Goal: Navigation & Orientation: Find specific page/section

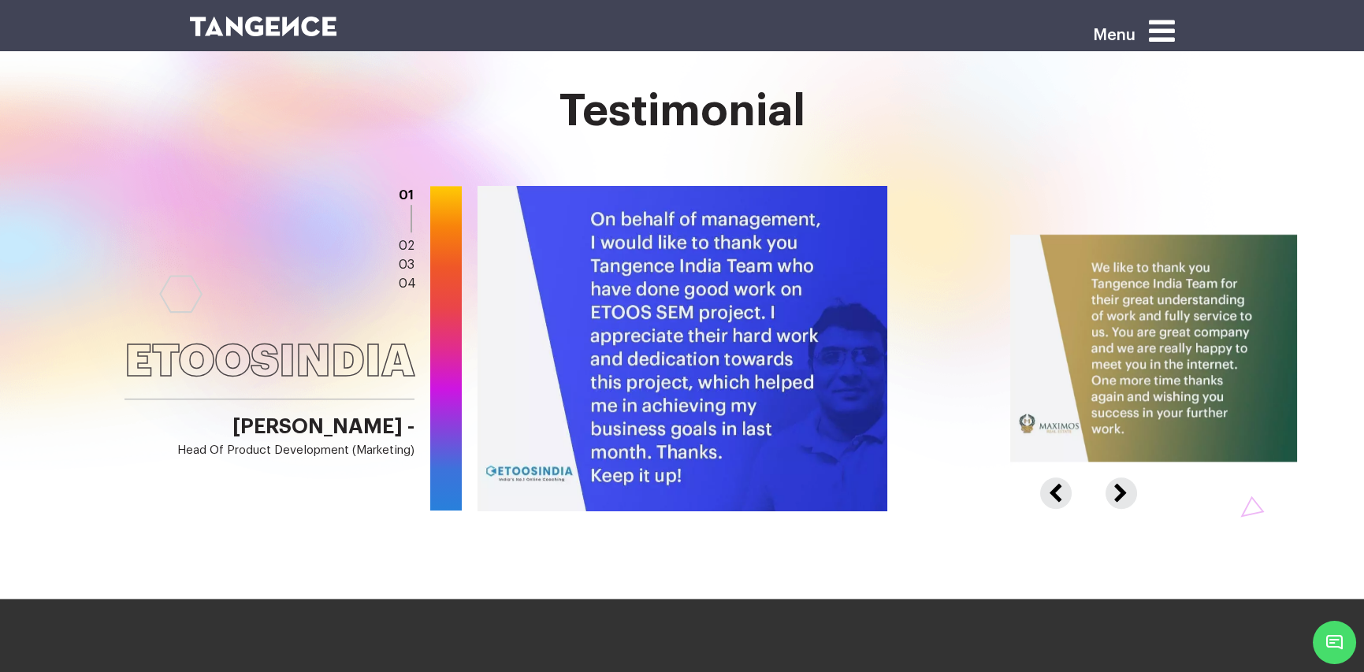
scroll to position [2494, 0]
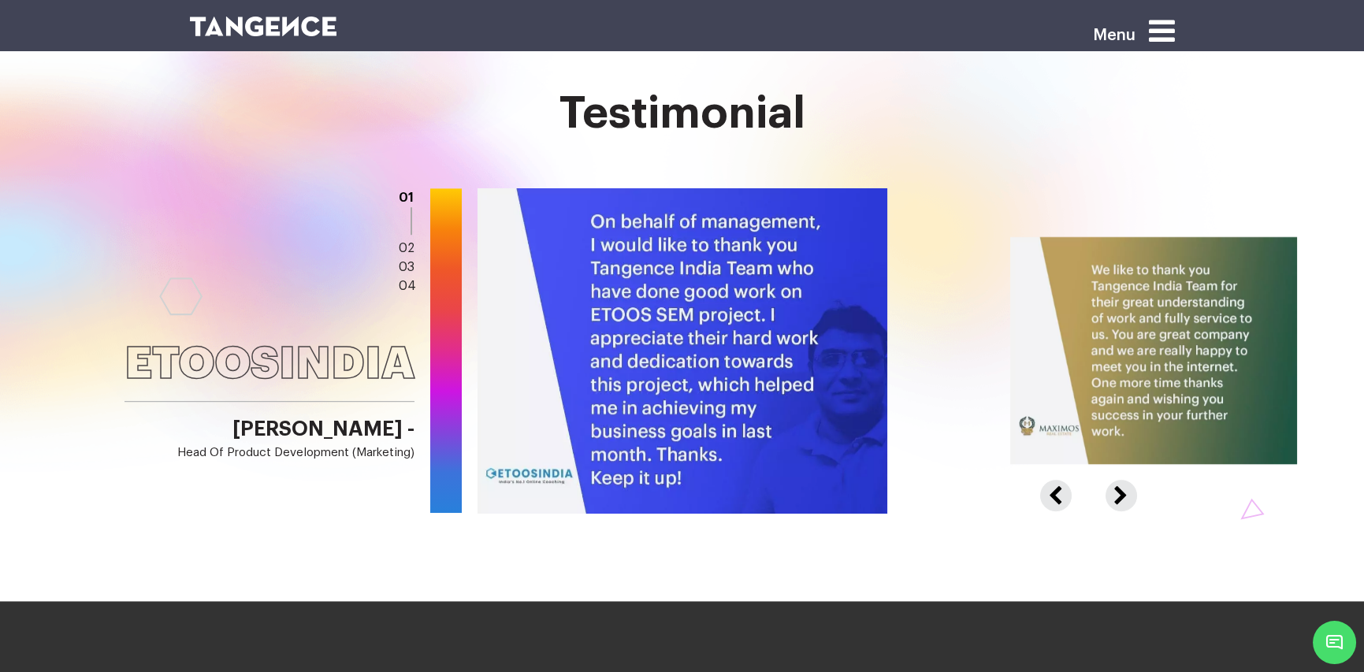
click at [1116, 490] on button "Next" at bounding box center [1119, 487] width 28 height 14
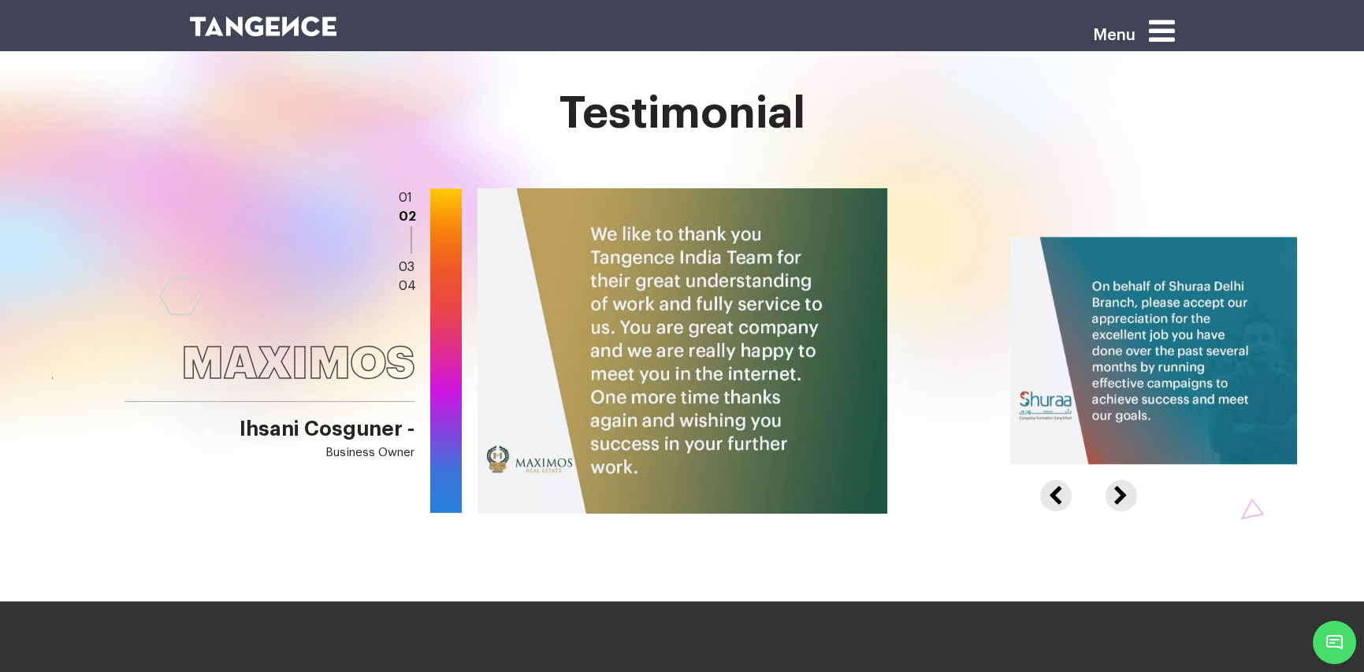
click at [1116, 490] on button "Next" at bounding box center [1119, 487] width 28 height 14
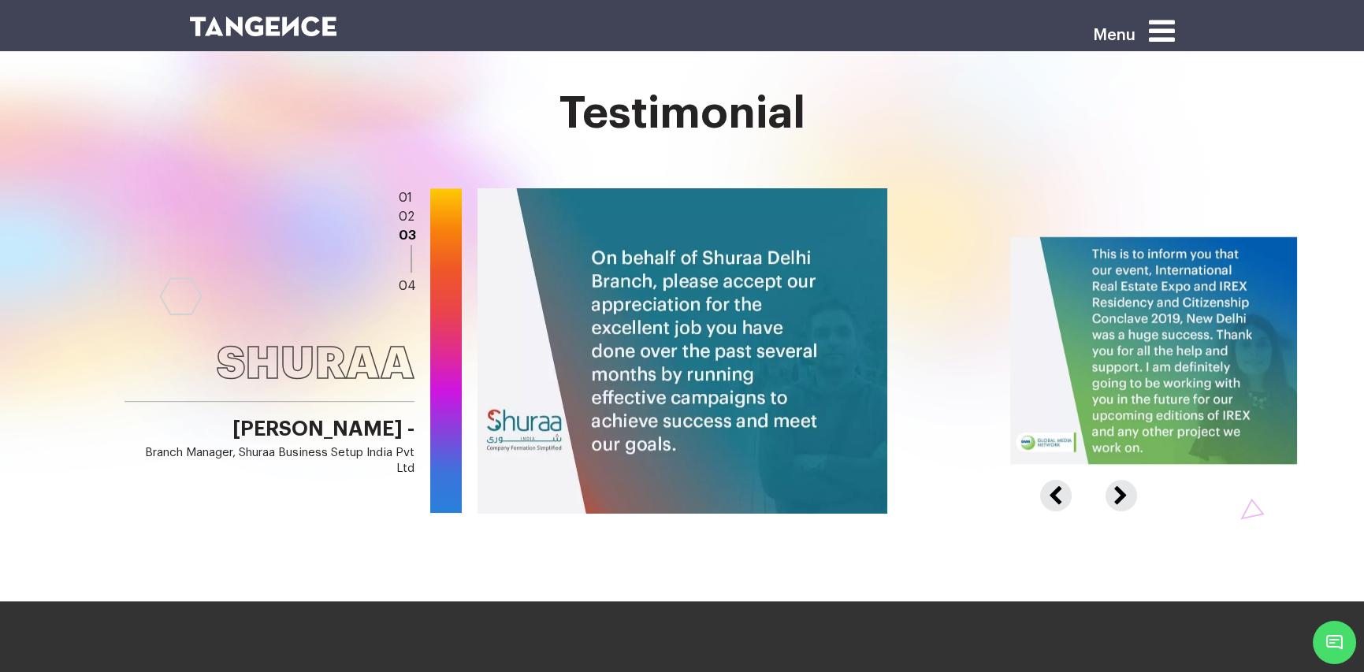
click at [1116, 490] on button "Next" at bounding box center [1119, 487] width 28 height 14
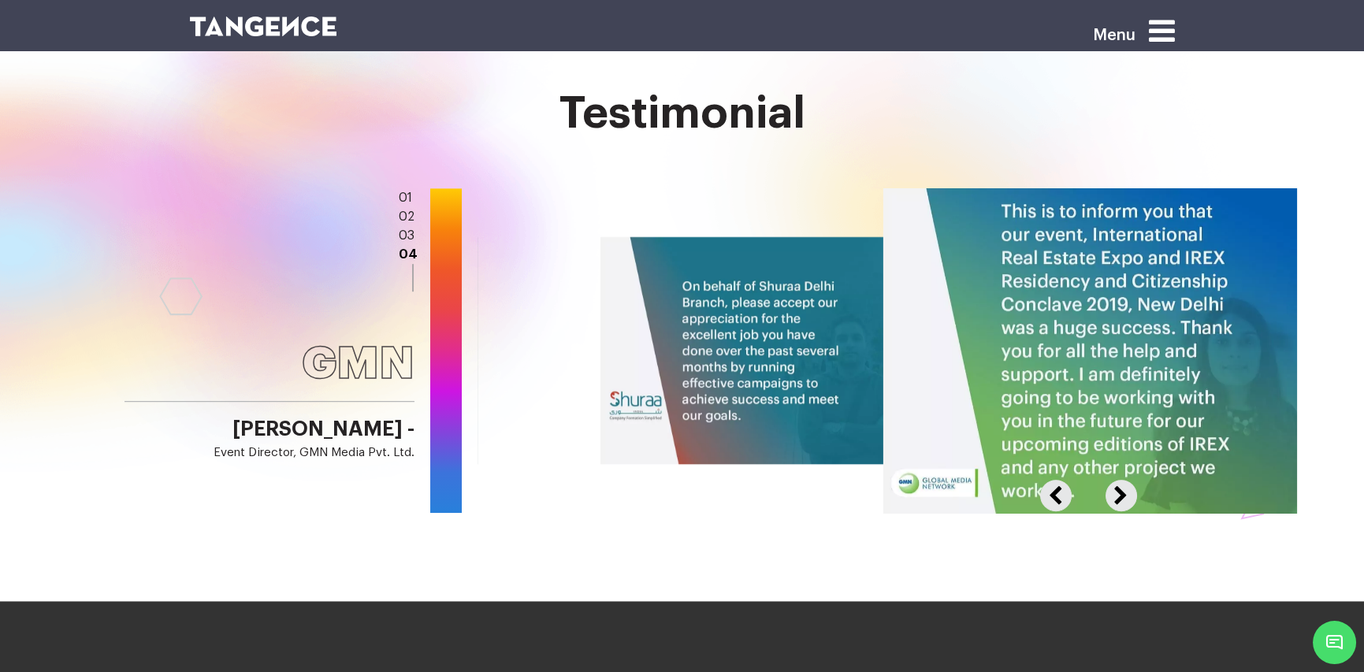
click at [1116, 490] on button "Next" at bounding box center [1119, 487] width 28 height 14
click at [1120, 494] on button "Next" at bounding box center [1119, 487] width 28 height 14
click at [1055, 494] on button "Previous" at bounding box center [1066, 487] width 52 height 14
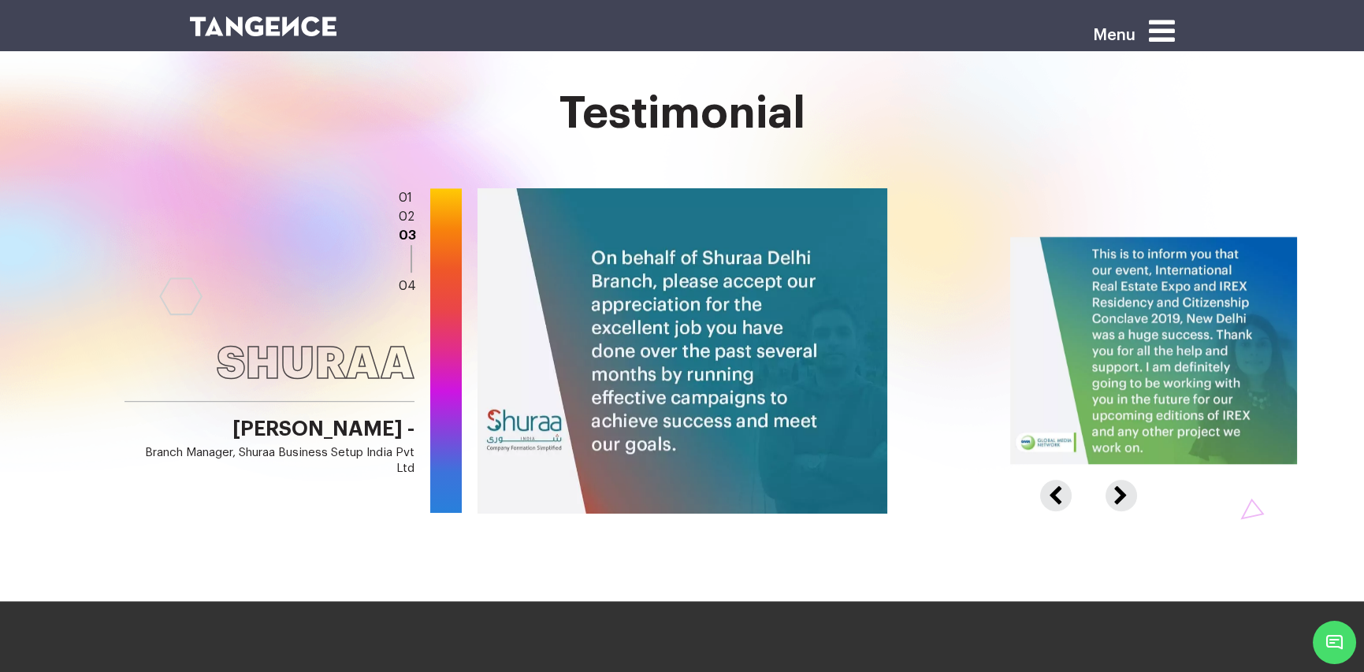
click at [1051, 494] on button "Previous" at bounding box center [1066, 487] width 52 height 14
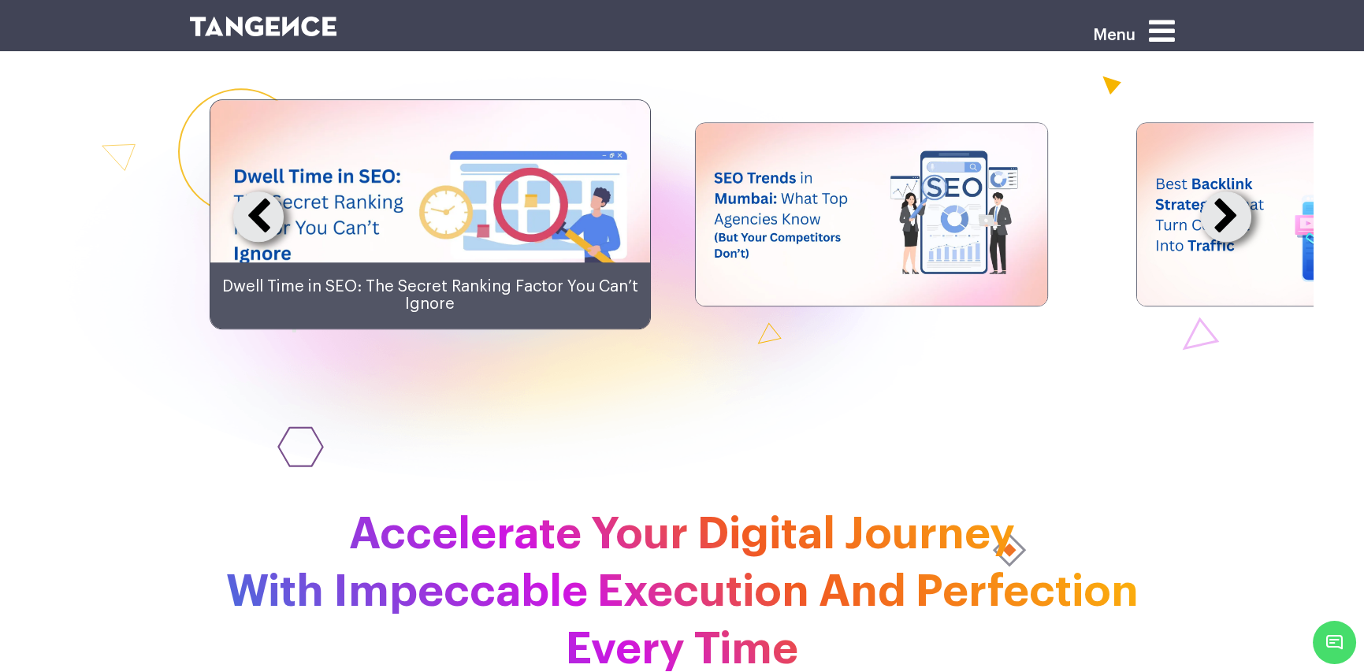
scroll to position [3807, 0]
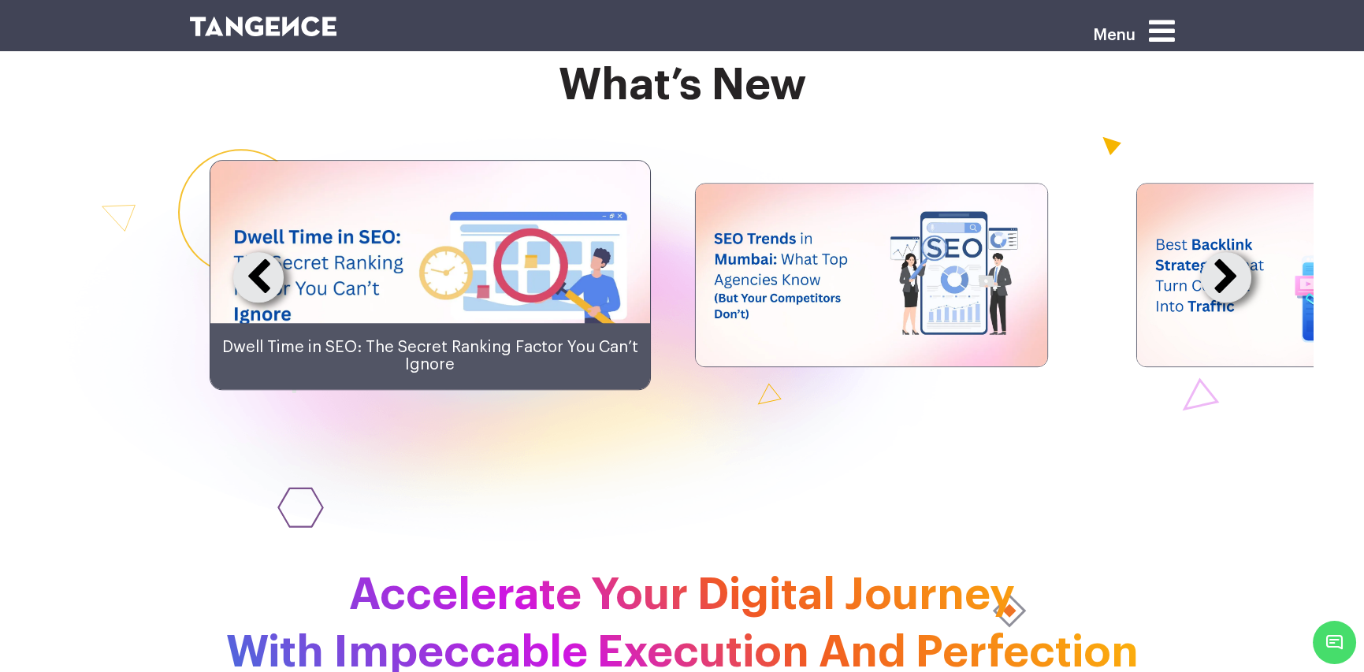
click at [1224, 302] on button at bounding box center [1225, 277] width 50 height 50
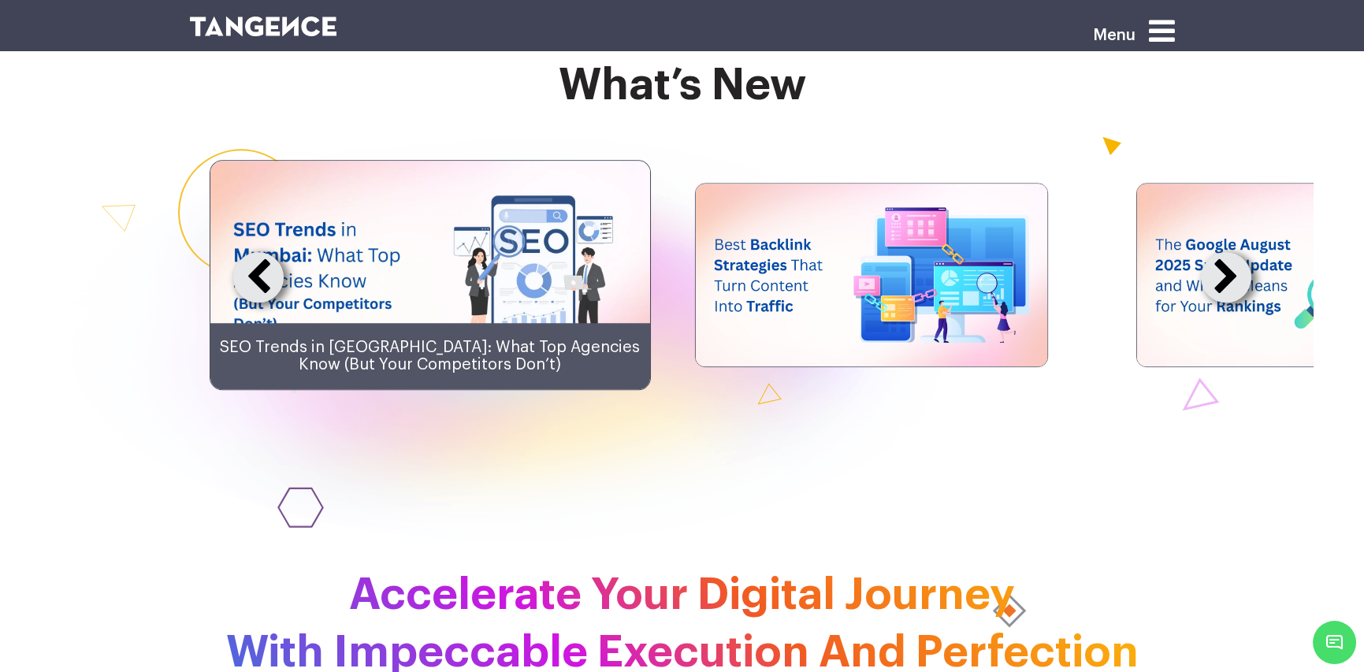
click at [1224, 302] on button at bounding box center [1225, 277] width 50 height 50
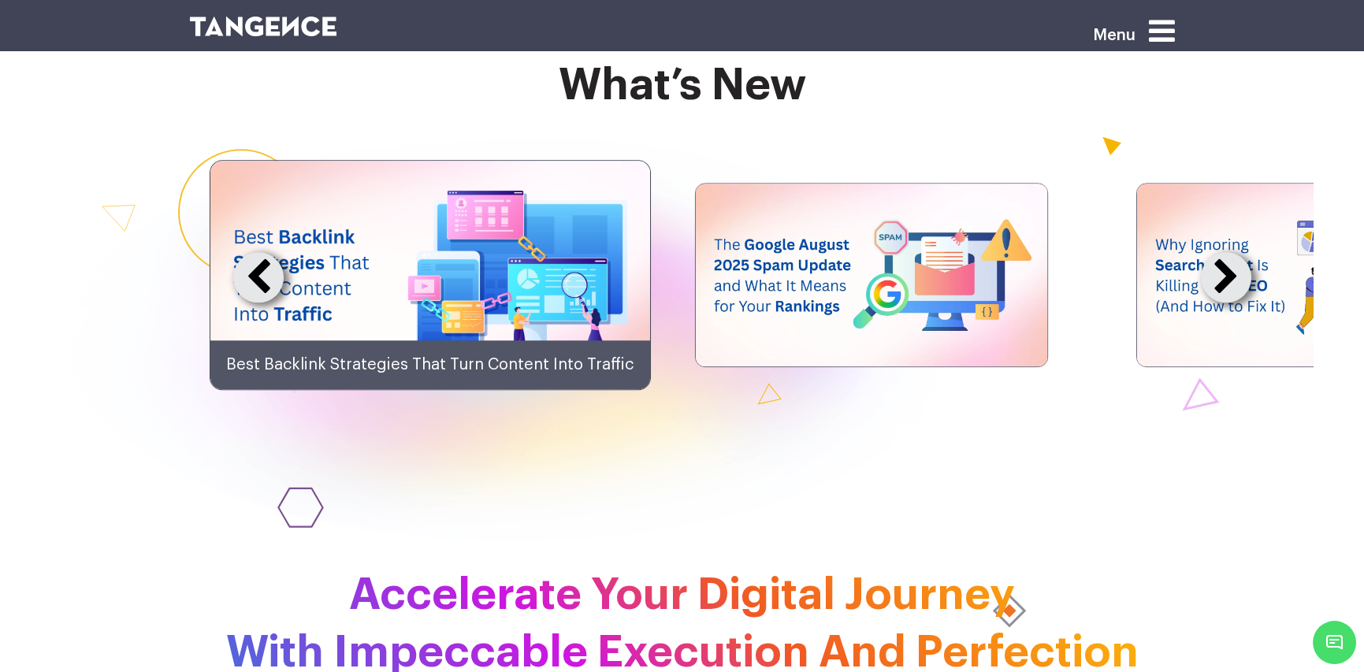
click at [1224, 302] on button at bounding box center [1225, 277] width 50 height 50
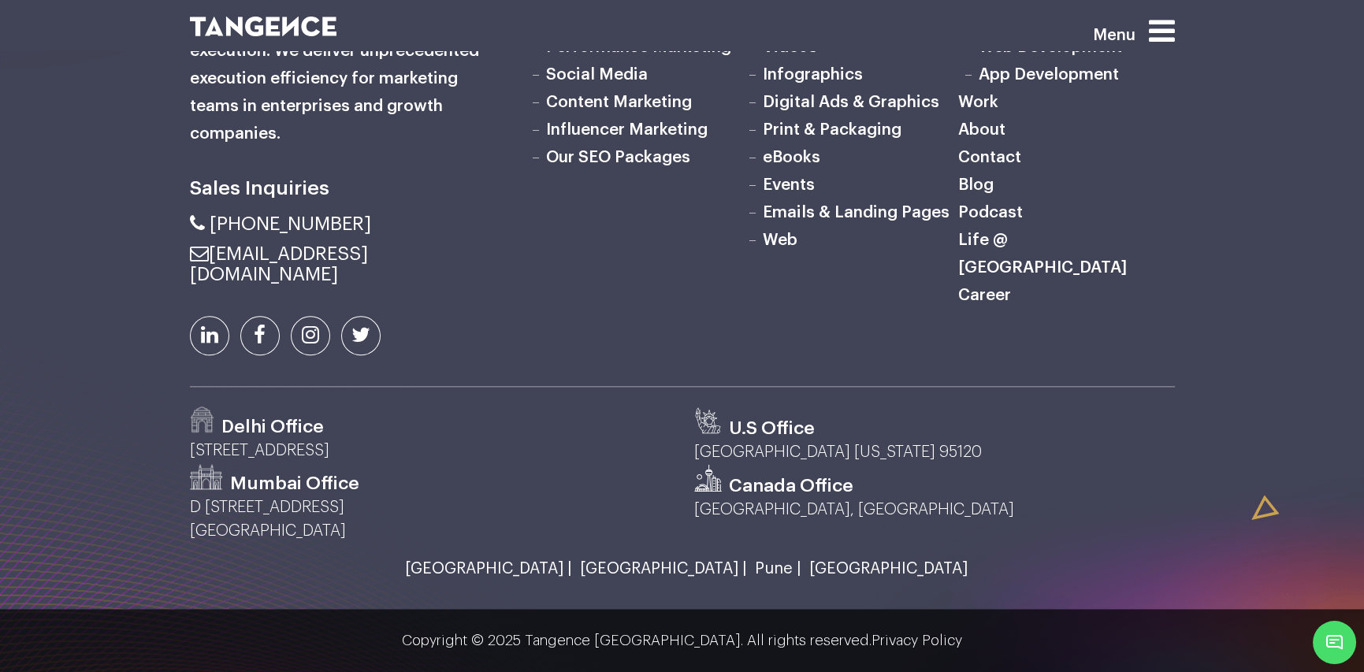
scroll to position [5255, 0]
click at [1160, 28] on icon at bounding box center [1161, 31] width 26 height 30
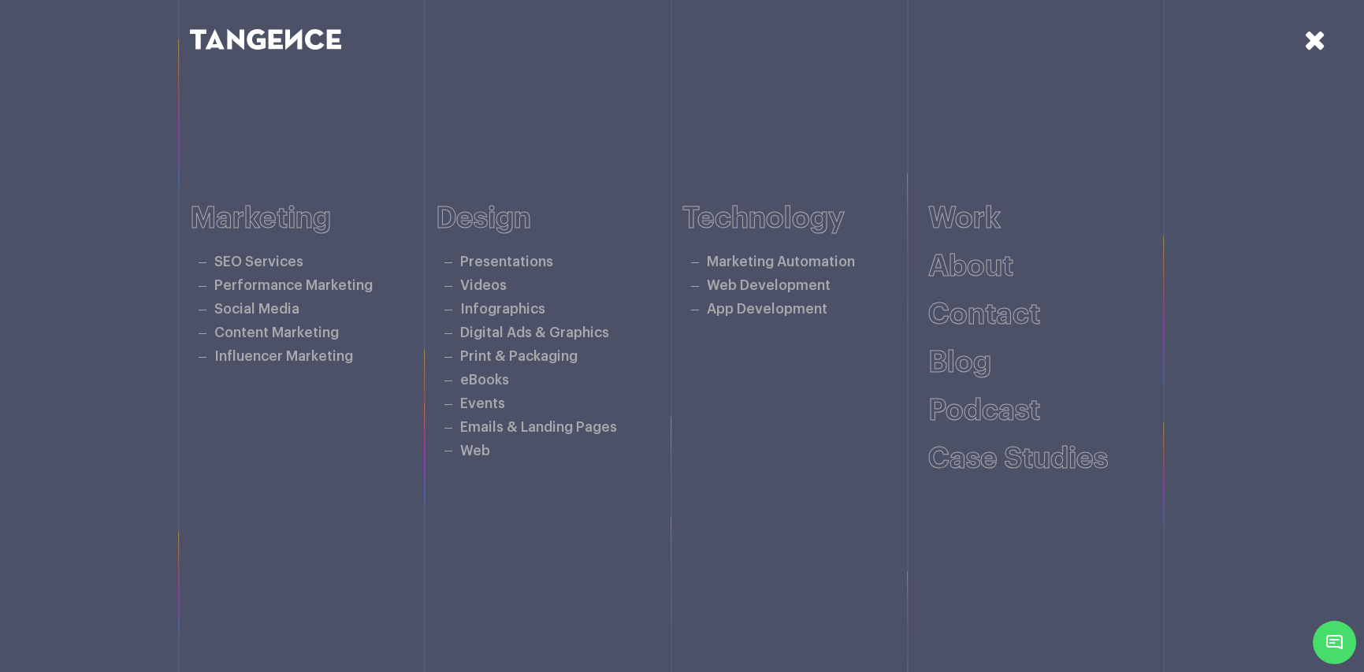
click at [1300, 35] on div at bounding box center [1285, 79] width 158 height 158
click at [1316, 46] on icon at bounding box center [1315, 40] width 22 height 28
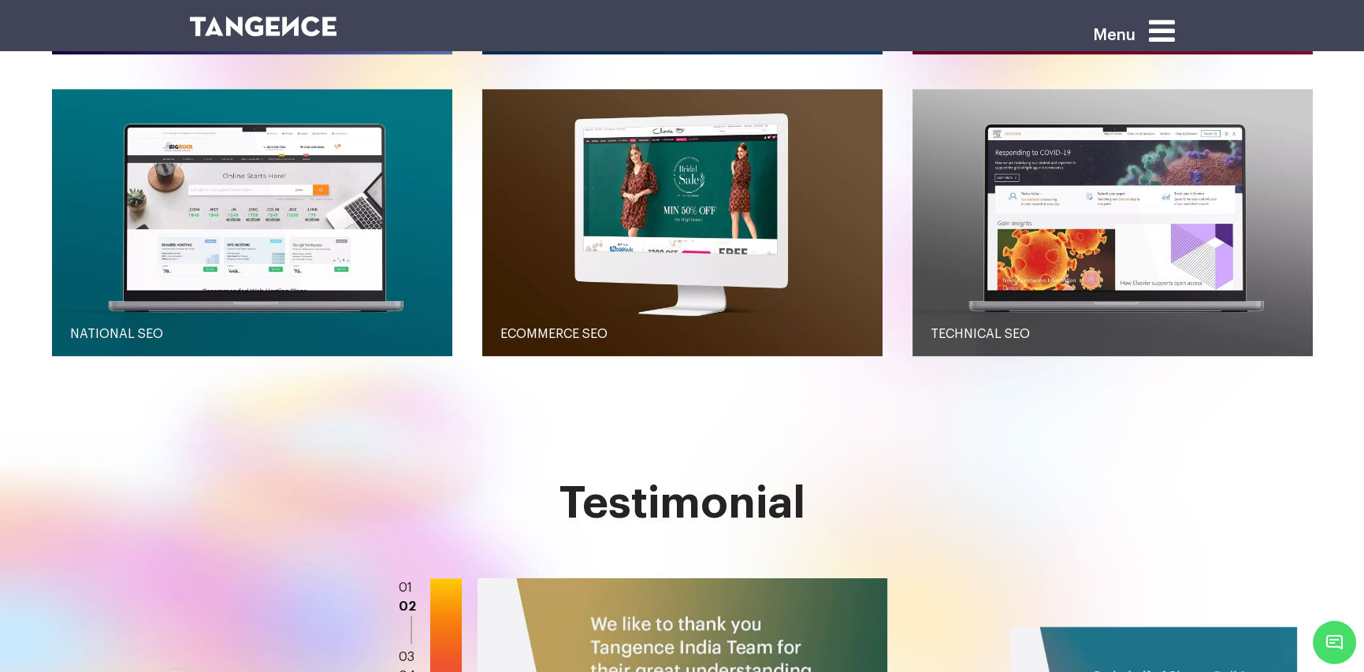
scroll to position [1448, 0]
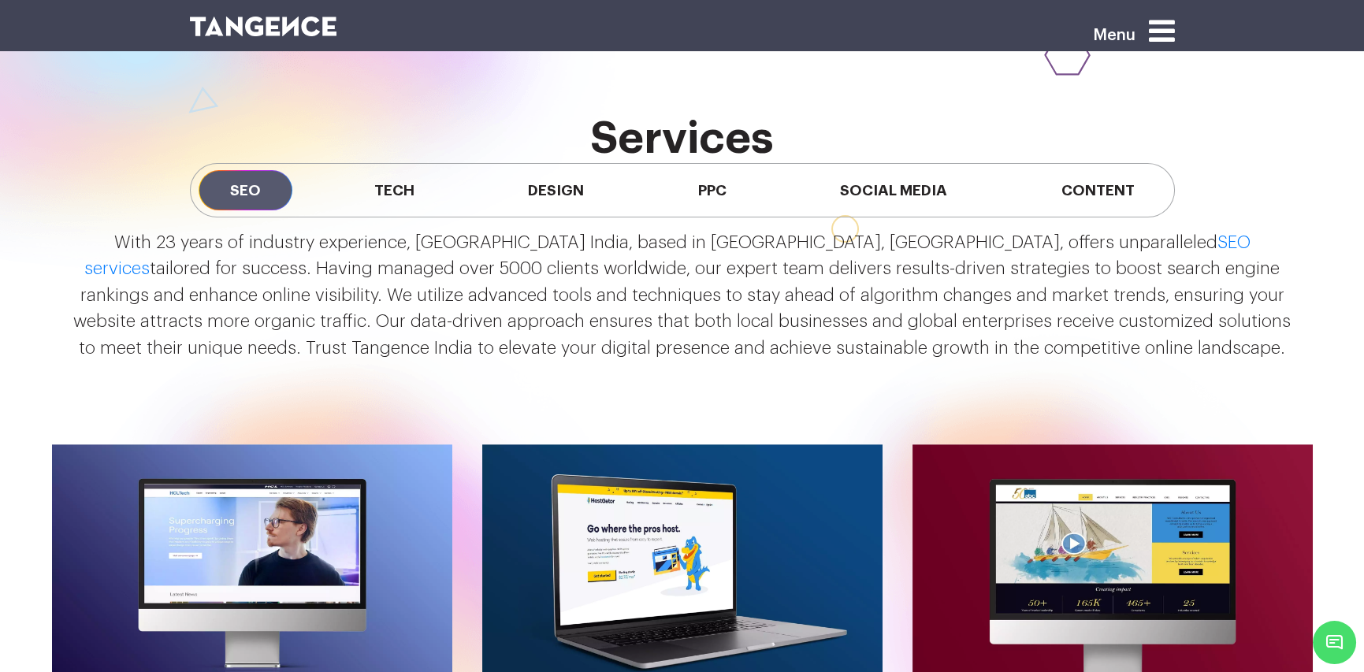
click at [1092, 27] on span "Menu" at bounding box center [1092, 27] width 0 height 0
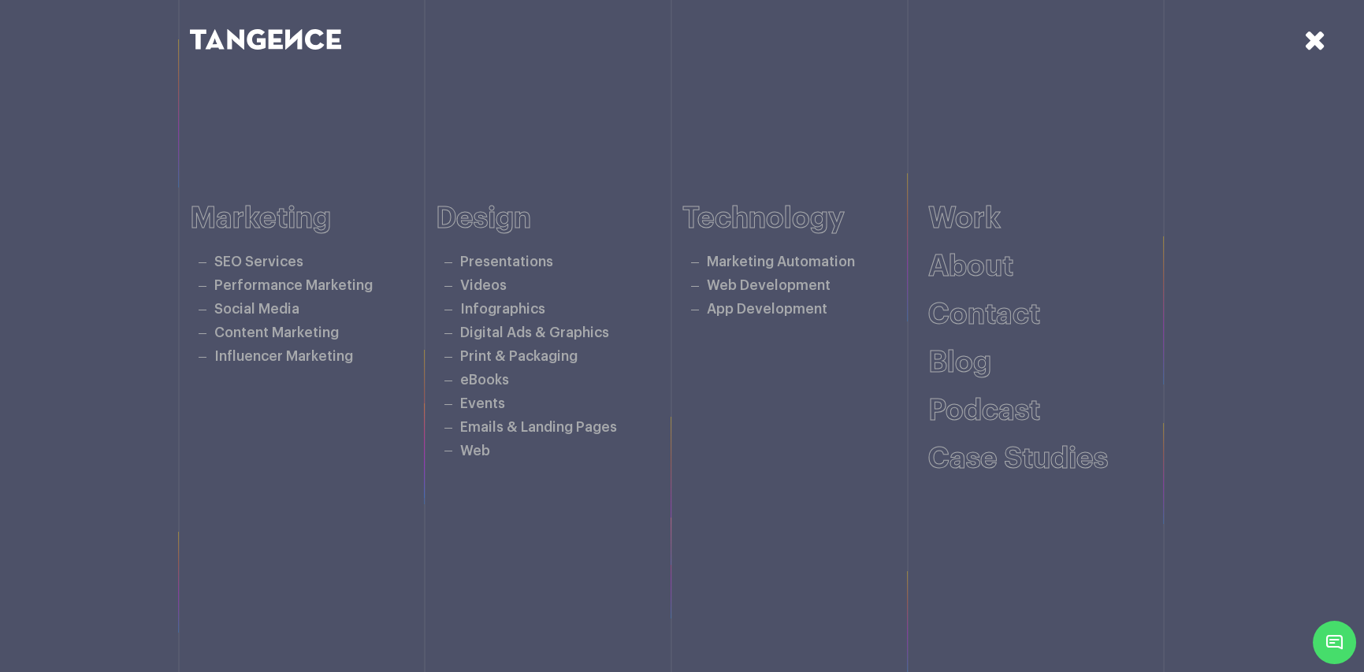
click at [1320, 30] on icon at bounding box center [1315, 40] width 22 height 28
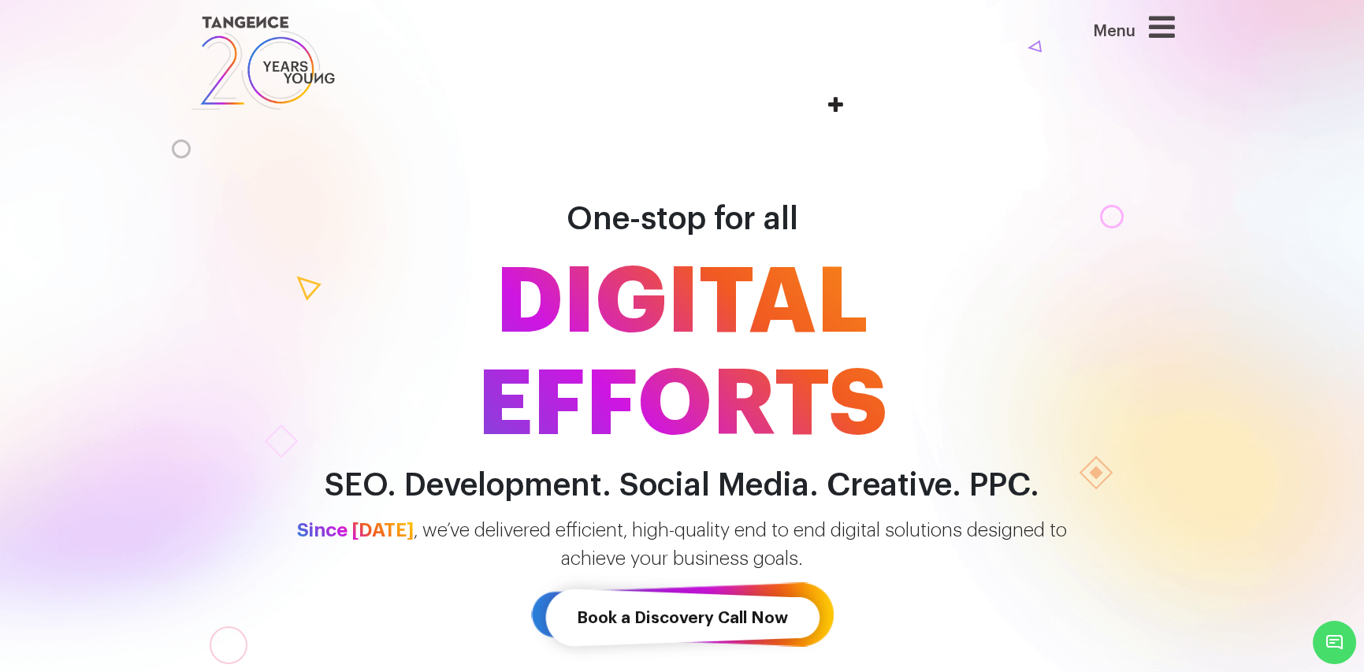
scroll to position [0, 0]
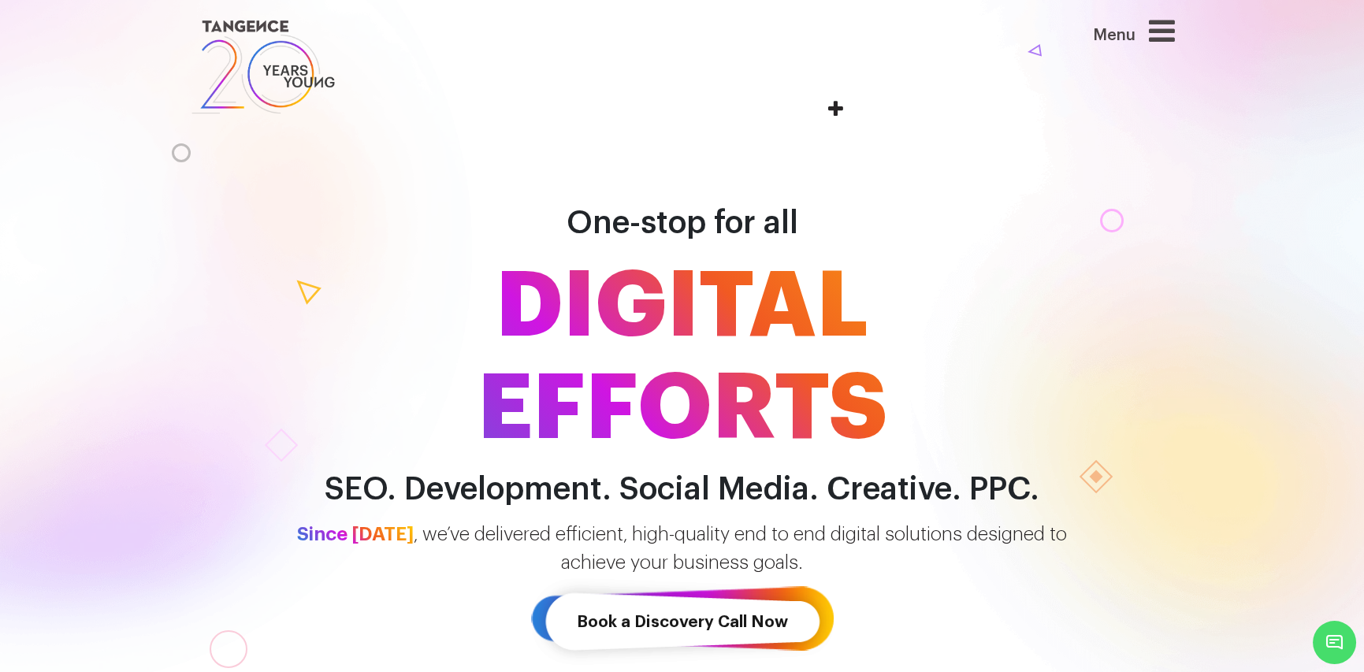
click at [833, 112] on link at bounding box center [598, 67] width 817 height 102
click at [236, 88] on img at bounding box center [263, 67] width 147 height 102
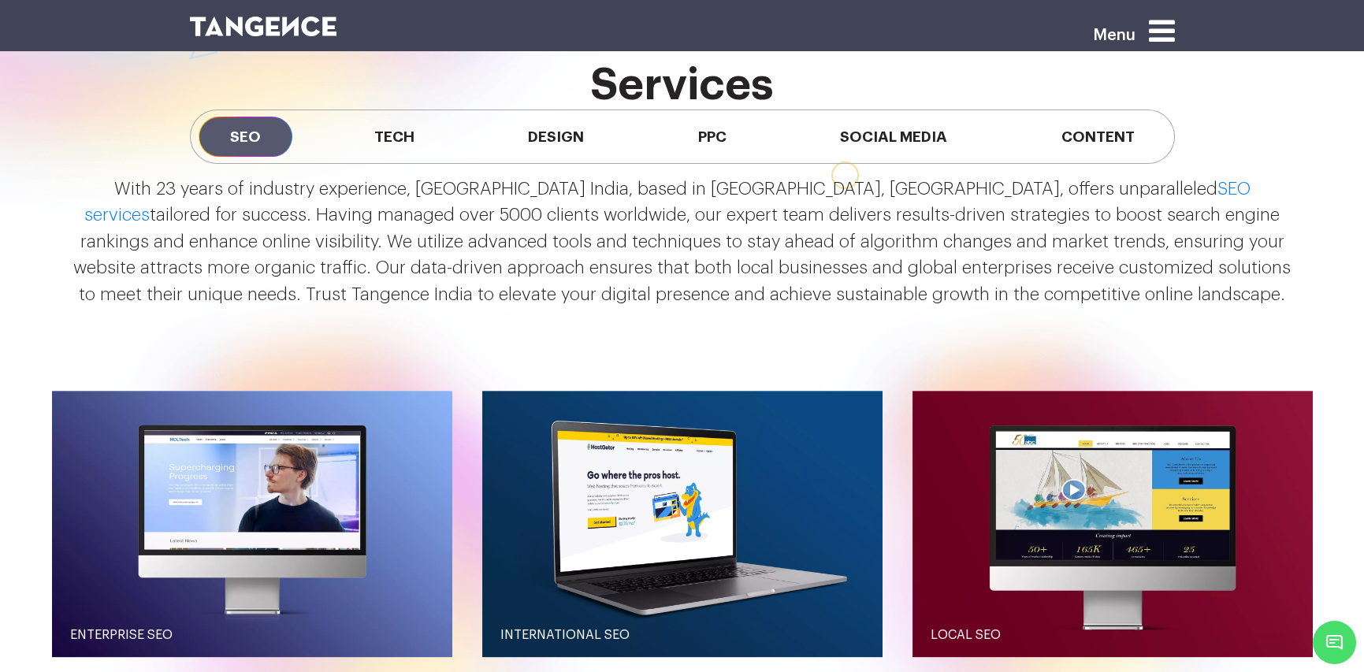
scroll to position [1444, 0]
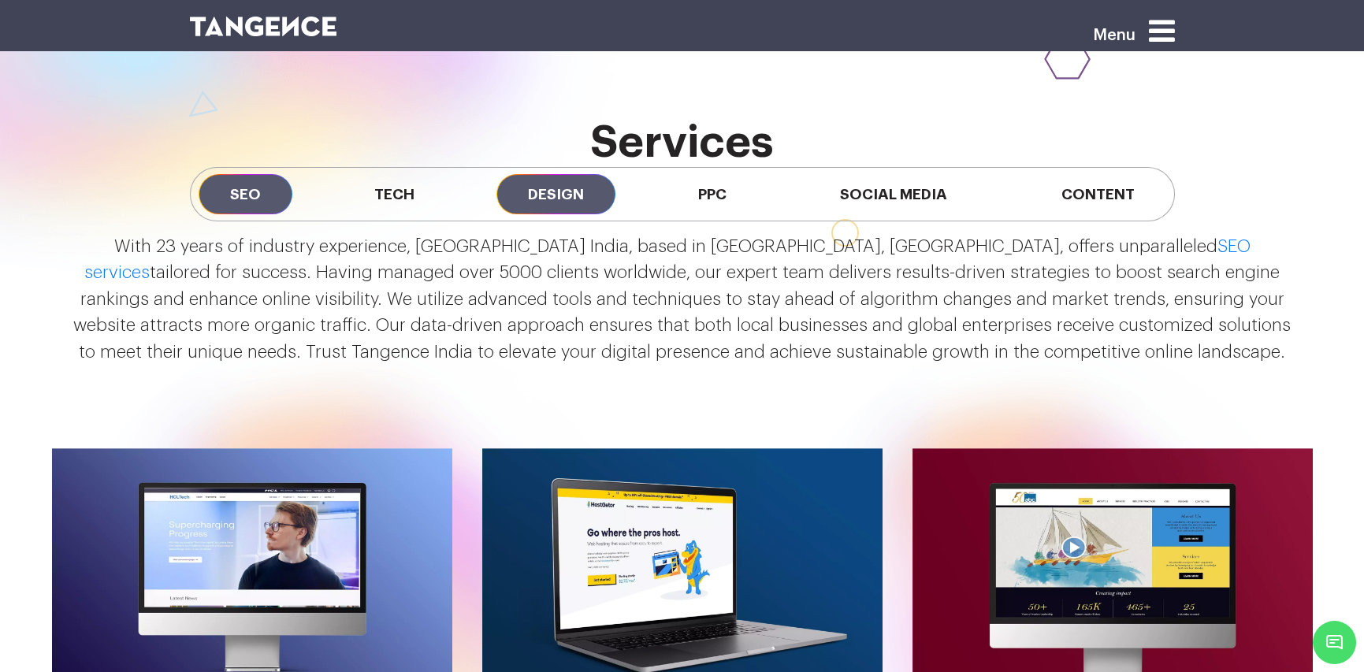
click at [514, 191] on span "Design" at bounding box center [555, 194] width 119 height 40
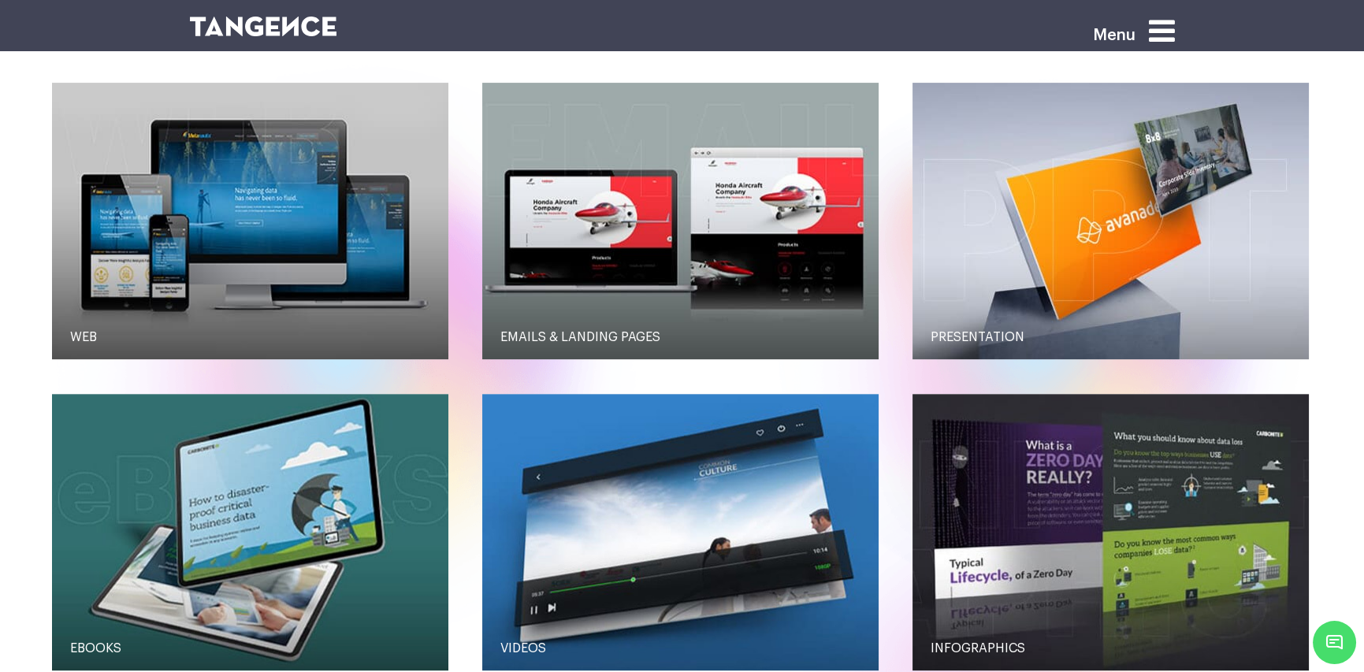
scroll to position [1706, 0]
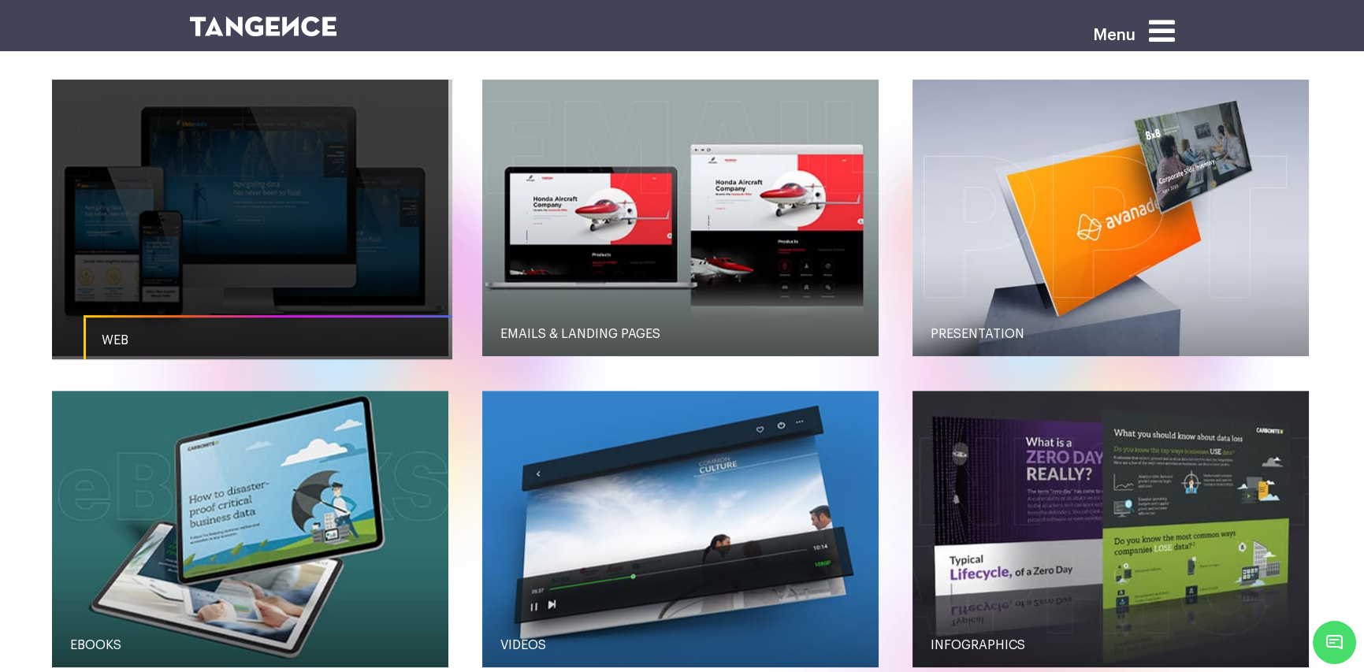
click at [328, 228] on link "button" at bounding box center [250, 218] width 396 height 276
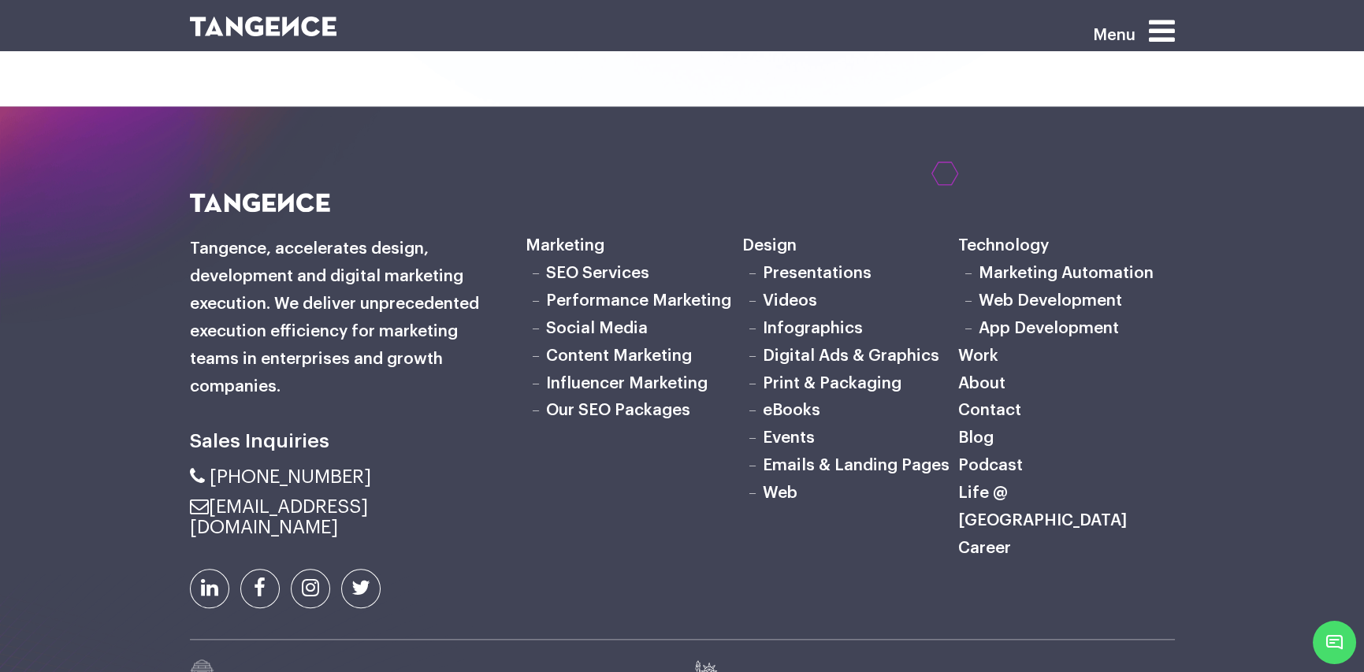
scroll to position [4748, 0]
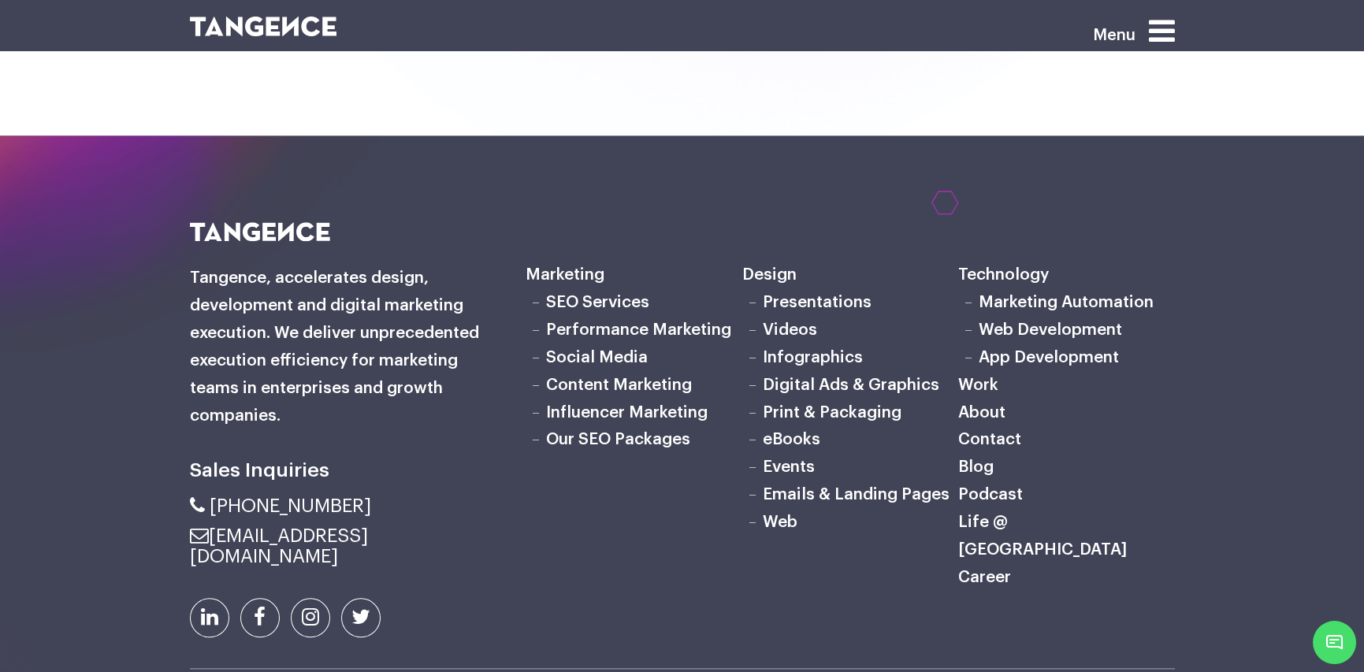
click at [977, 569] on link "Career" at bounding box center [984, 577] width 53 height 17
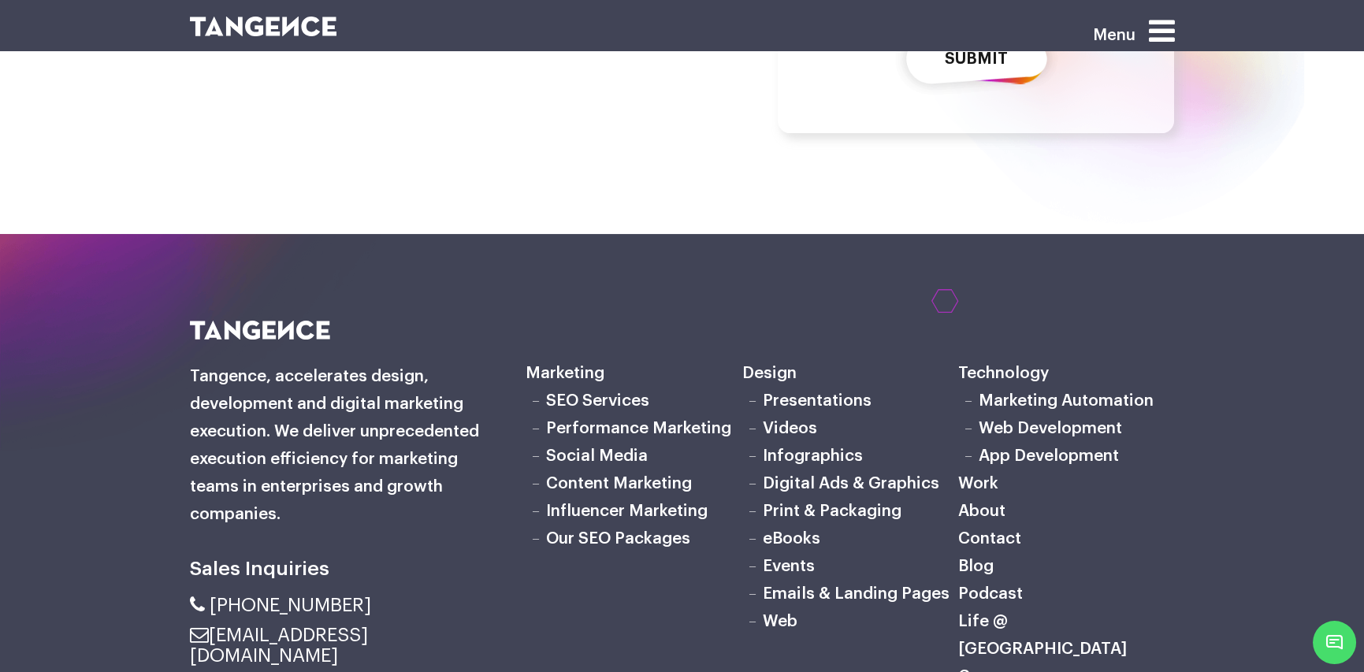
scroll to position [1278, 0]
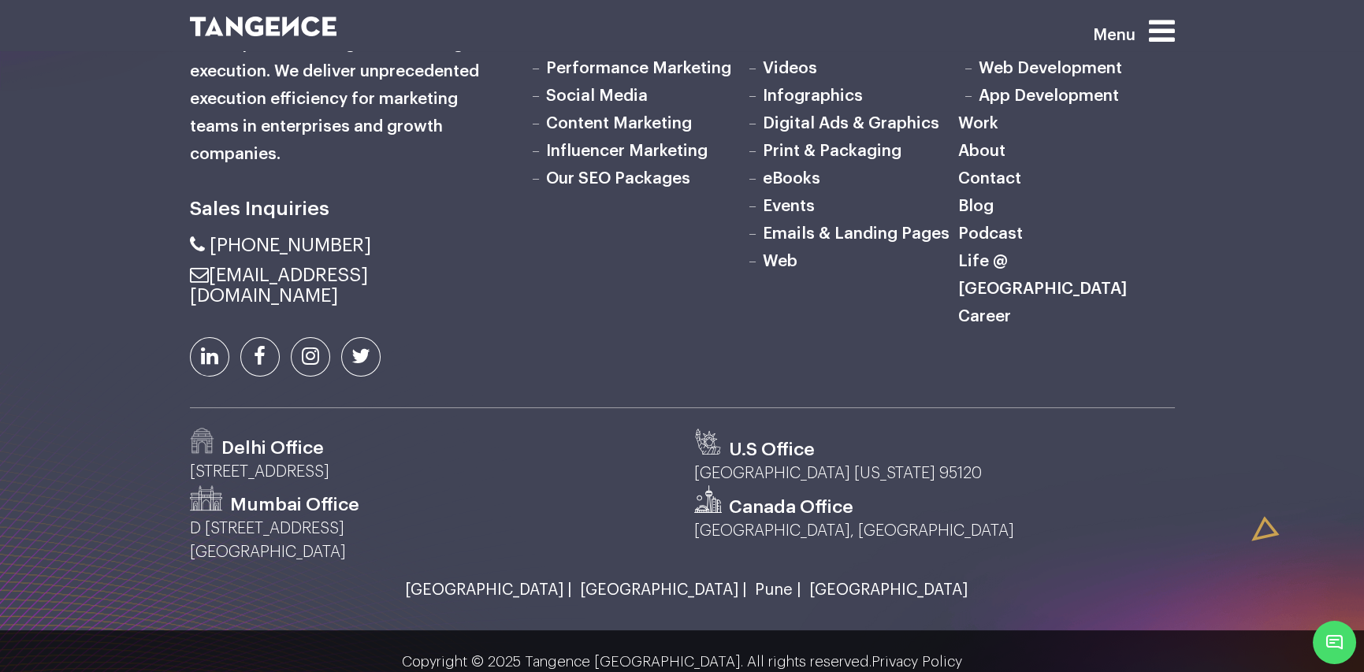
click at [1048, 260] on link "Life @ [GEOGRAPHIC_DATA]" at bounding box center [1042, 275] width 169 height 44
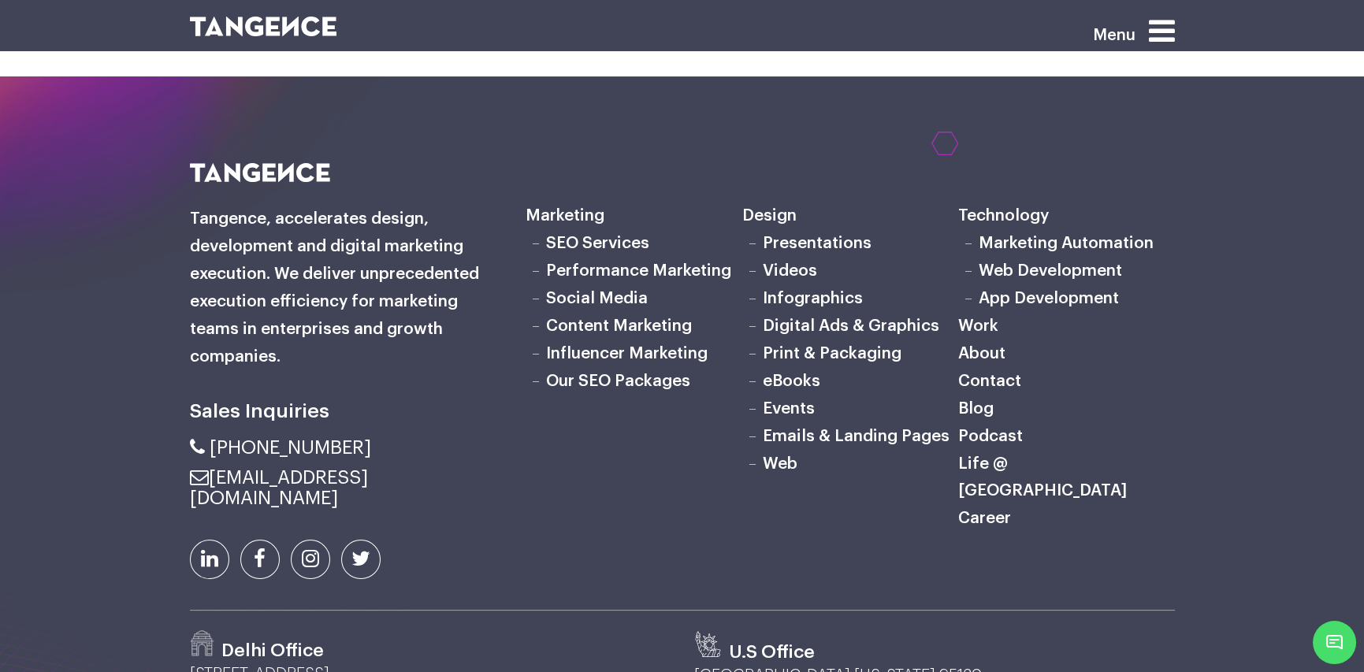
scroll to position [1050, 0]
